Goal: Information Seeking & Learning: Check status

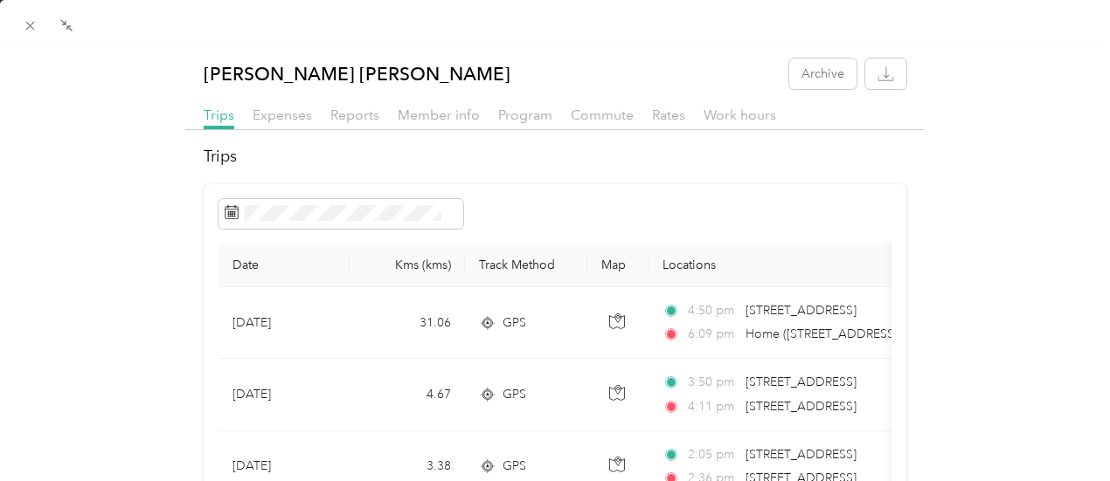
scroll to position [874, 0]
click at [35, 24] on icon at bounding box center [30, 25] width 15 height 15
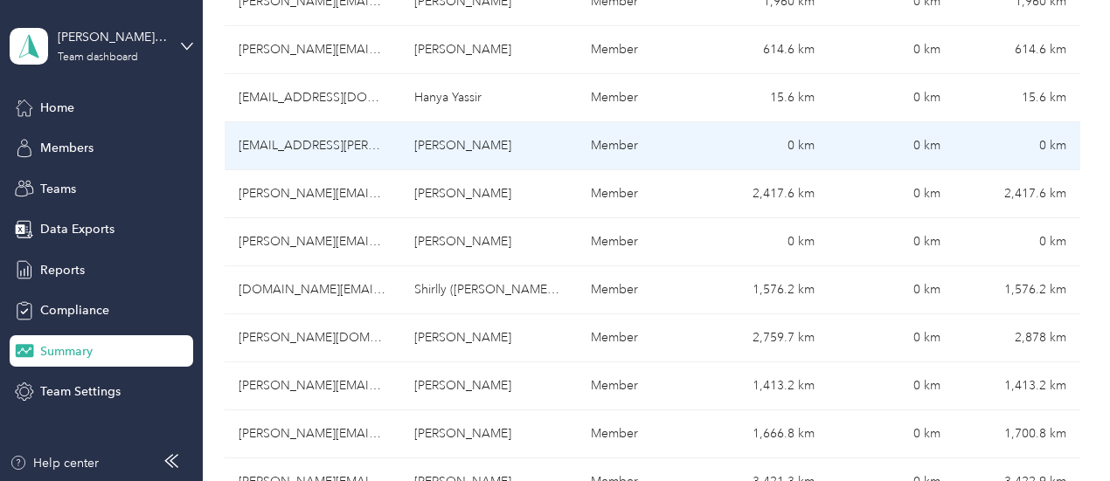
scroll to position [612, 0]
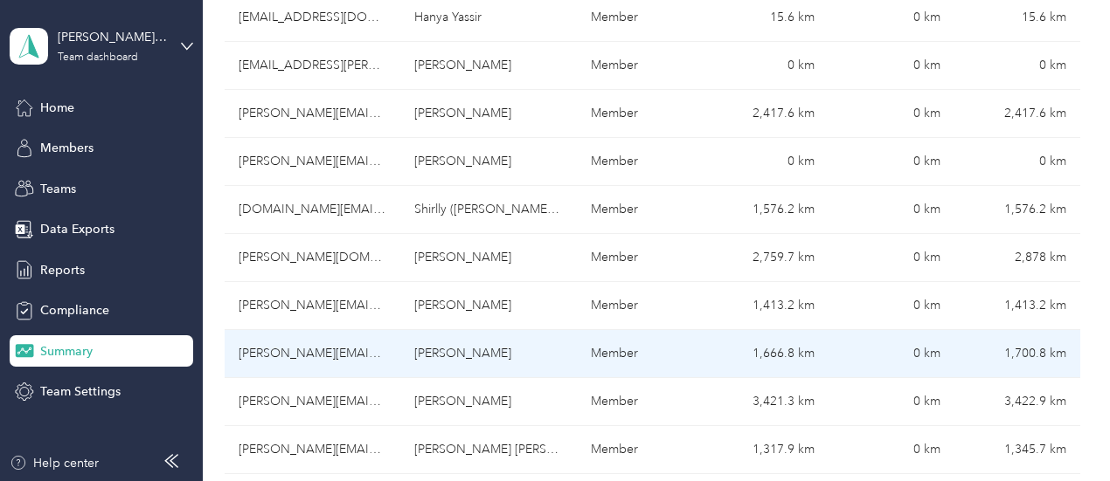
click at [274, 330] on td "[PERSON_NAME][EMAIL_ADDRESS][PERSON_NAME][DOMAIN_NAME]" at bounding box center [313, 354] width 176 height 48
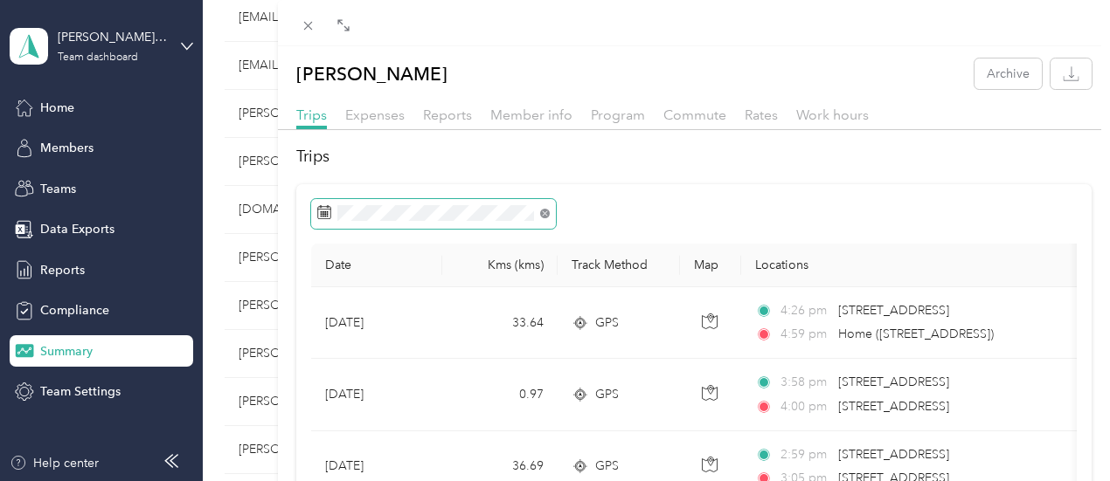
click at [550, 218] on icon at bounding box center [545, 214] width 10 height 10
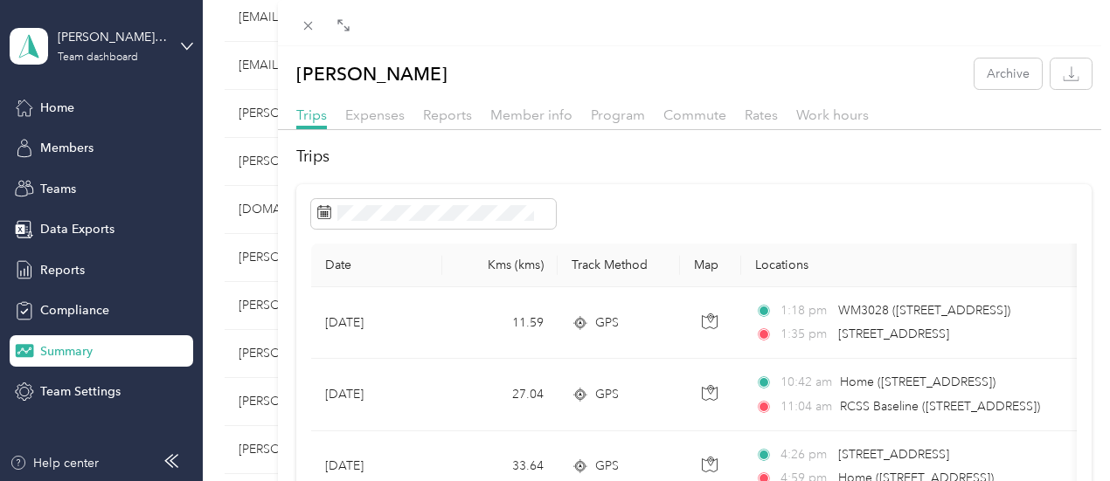
scroll to position [87, 0]
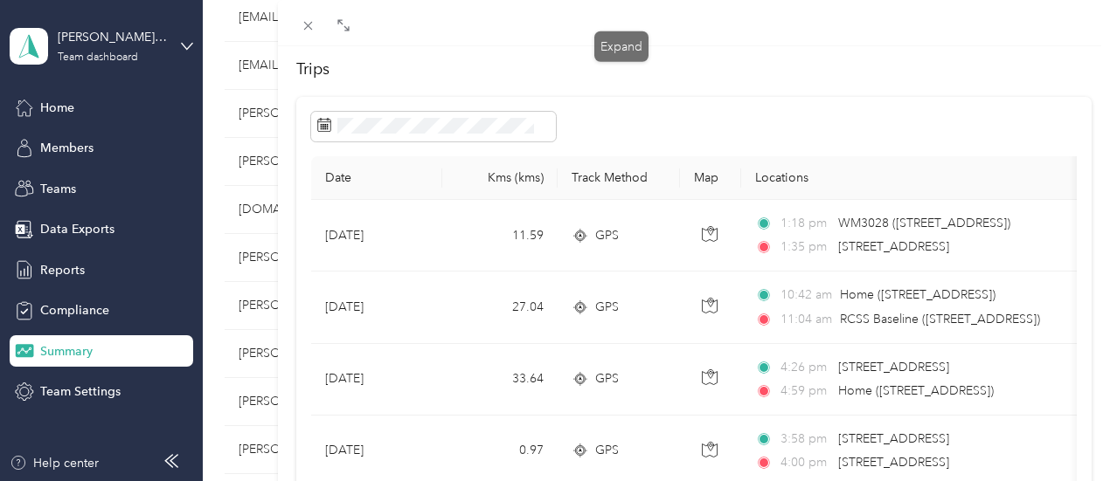
click at [350, 31] on icon at bounding box center [343, 25] width 14 height 14
